Goal: Information Seeking & Learning: Learn about a topic

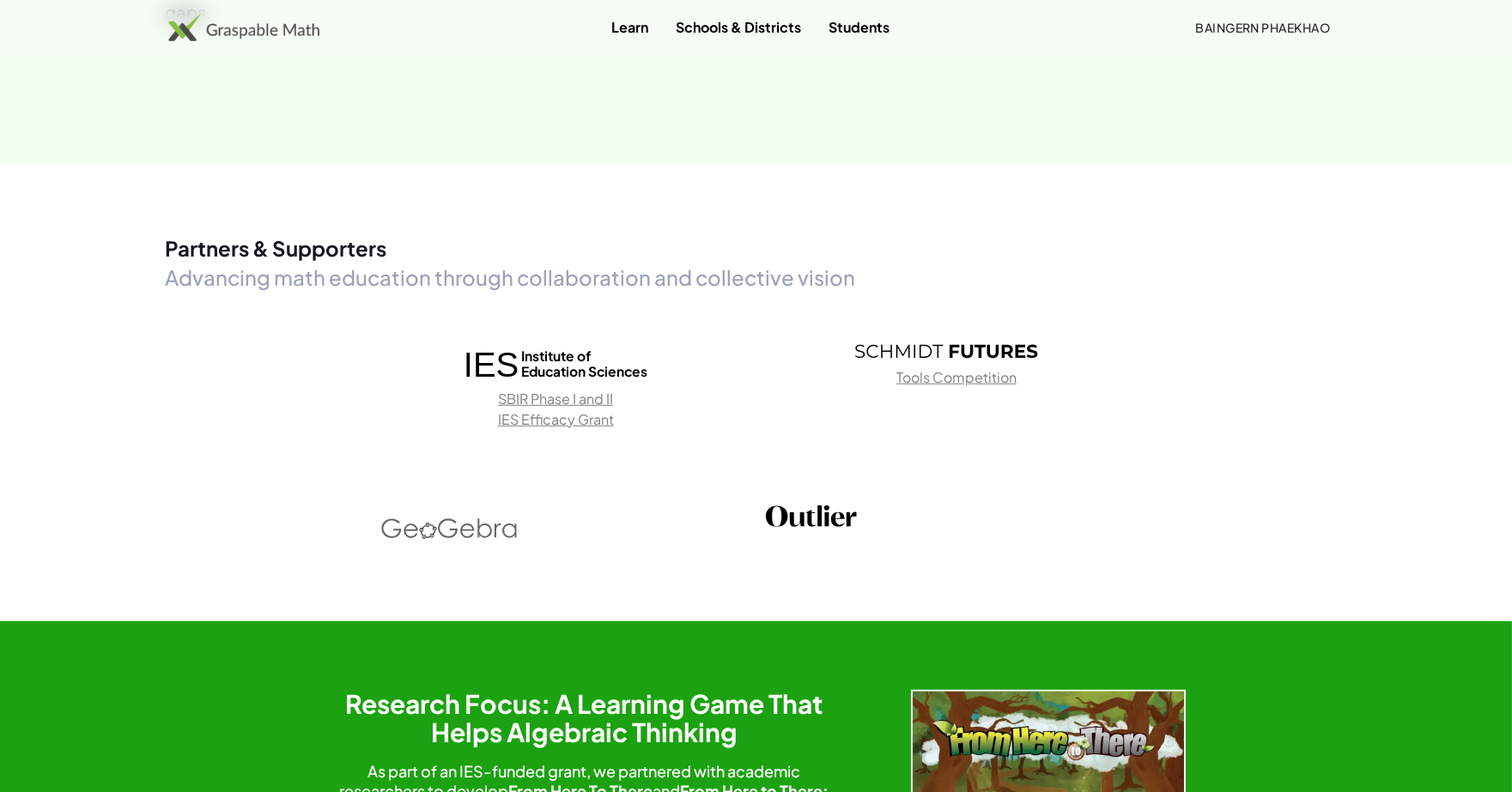
scroll to position [2574, 0]
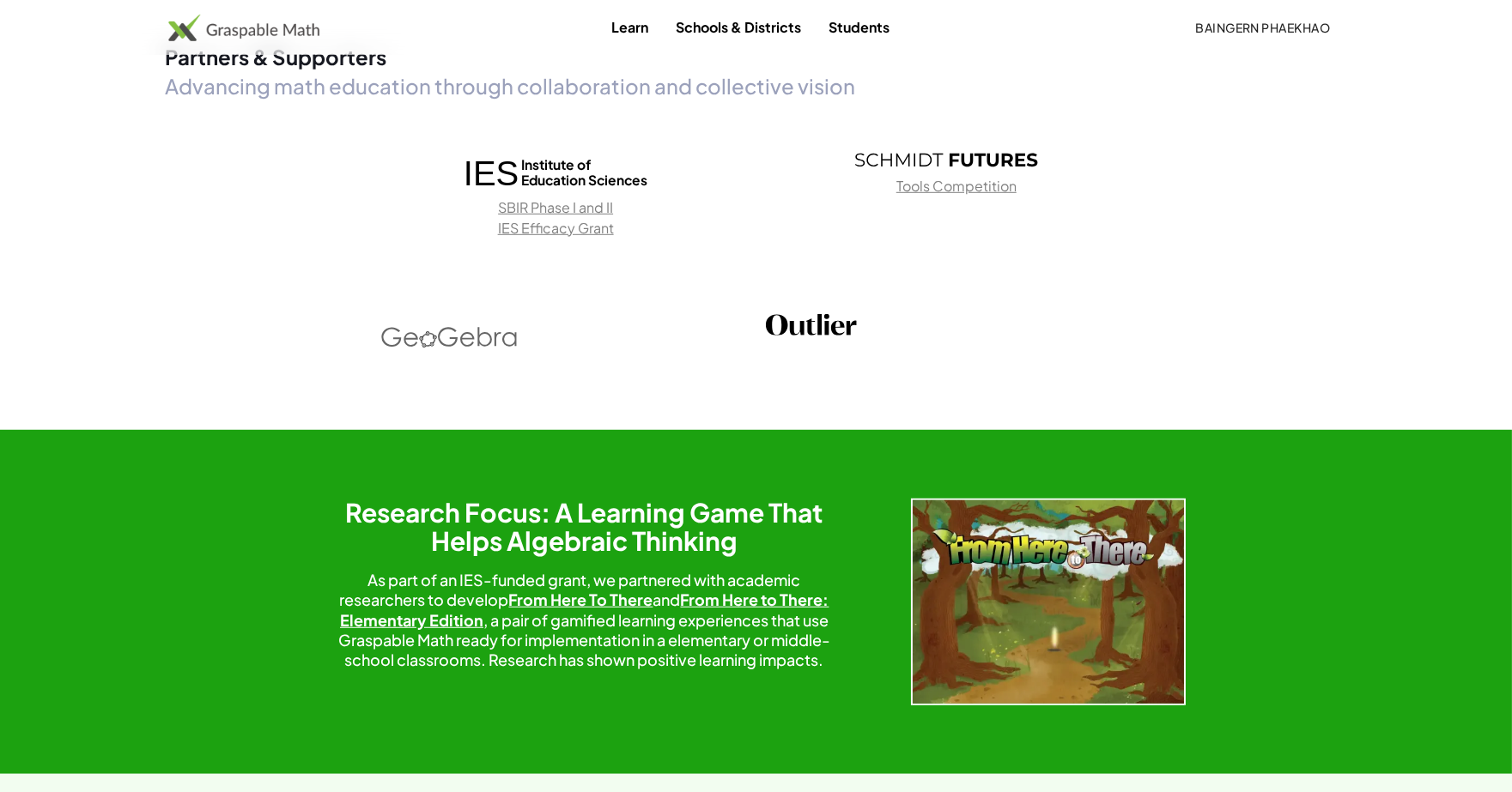
click at [1058, 498] on img at bounding box center [1048, 601] width 275 height 207
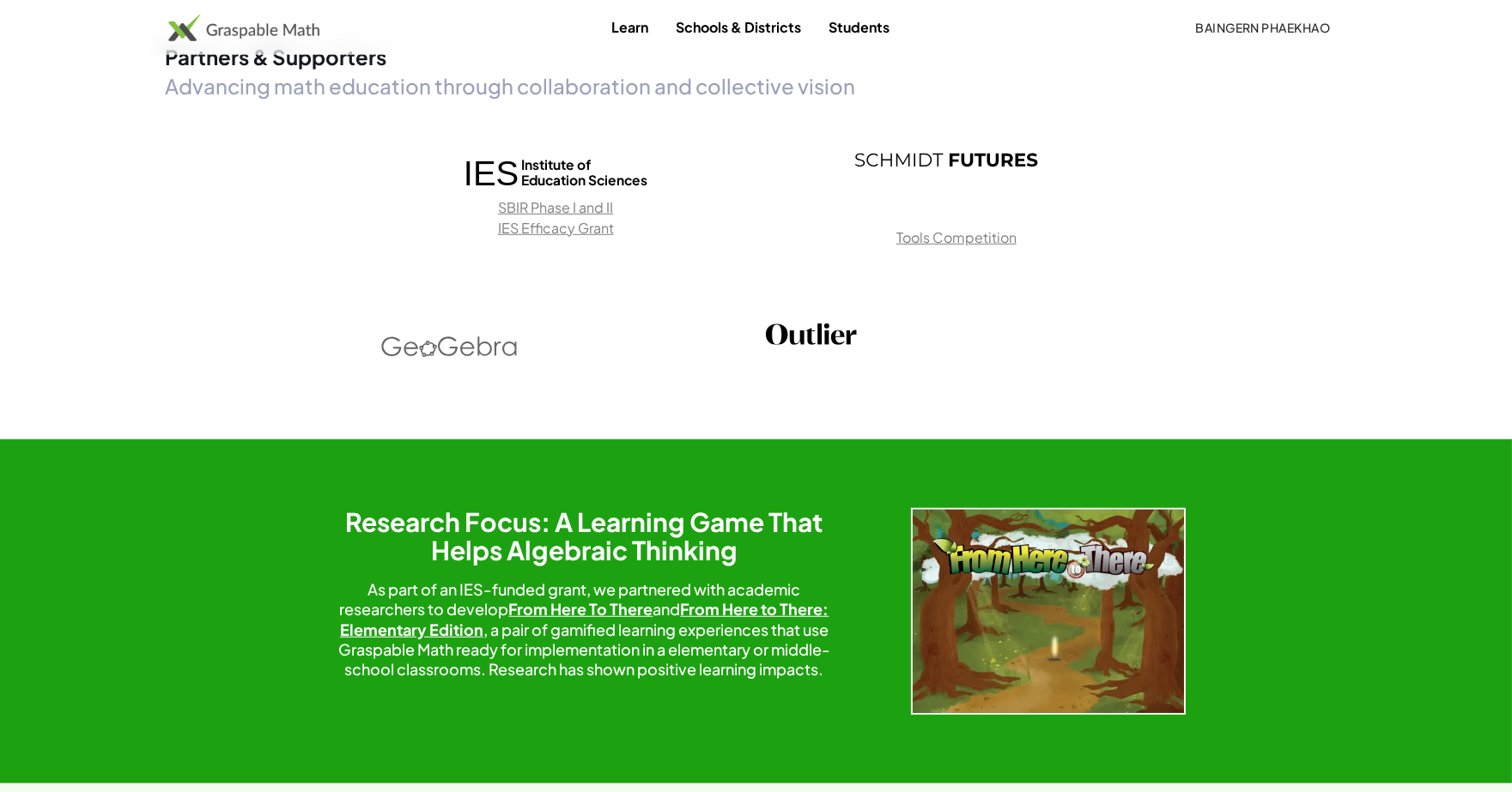
scroll to position [3312, 0]
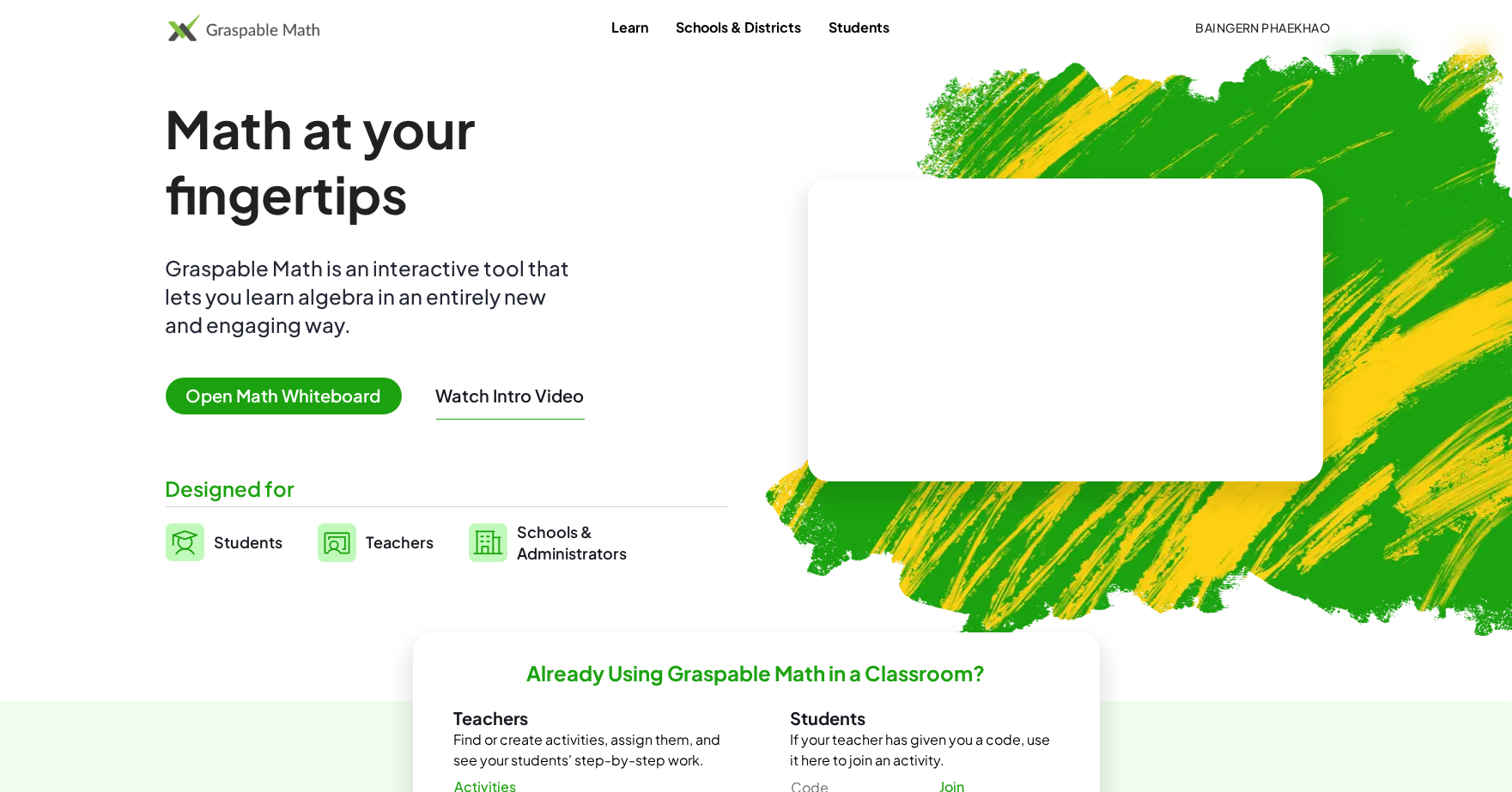
click at [645, 35] on link "Learn" at bounding box center [630, 27] width 64 height 32
